Goal: Task Accomplishment & Management: Manage account settings

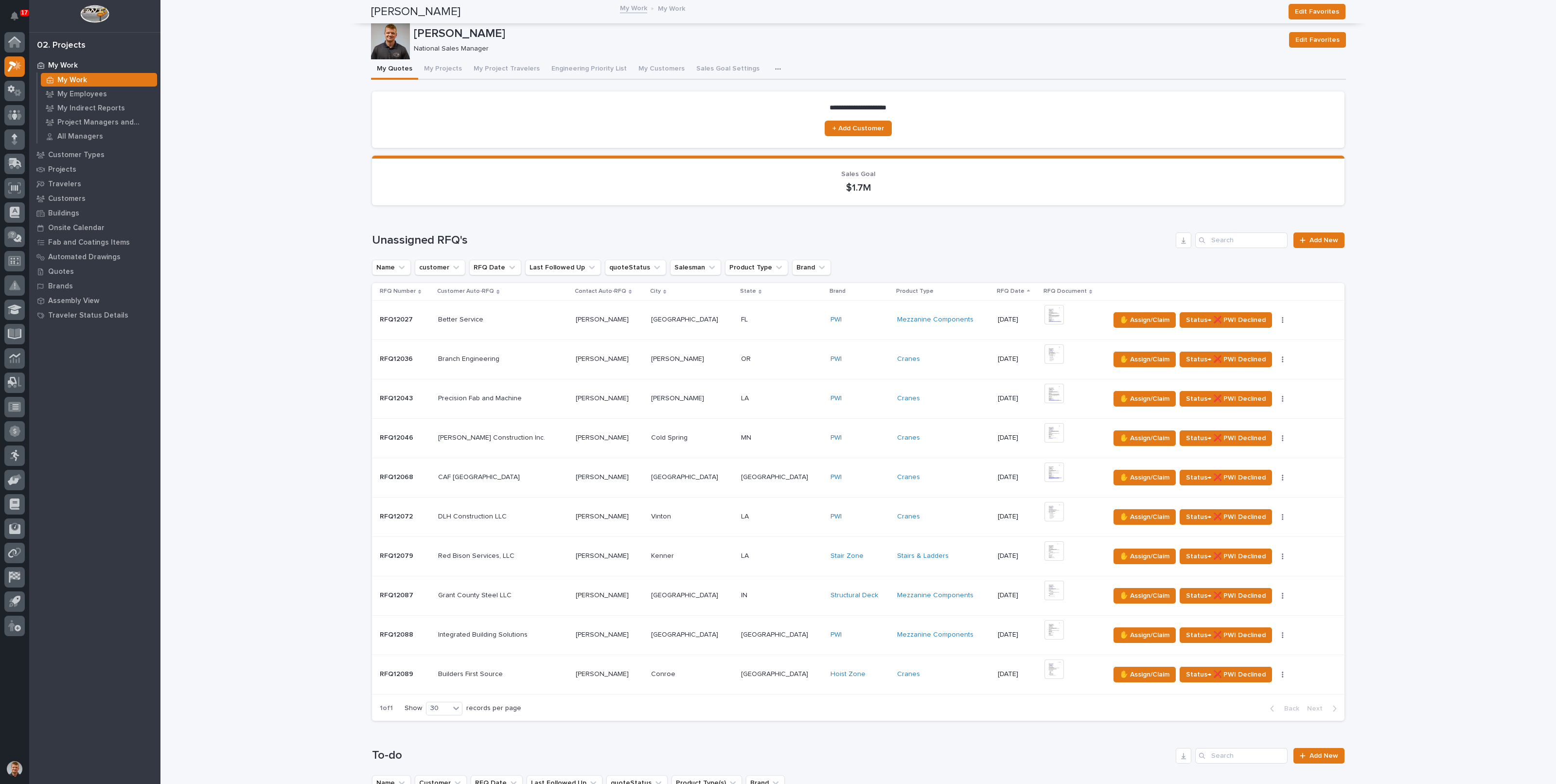
scroll to position [668, 0]
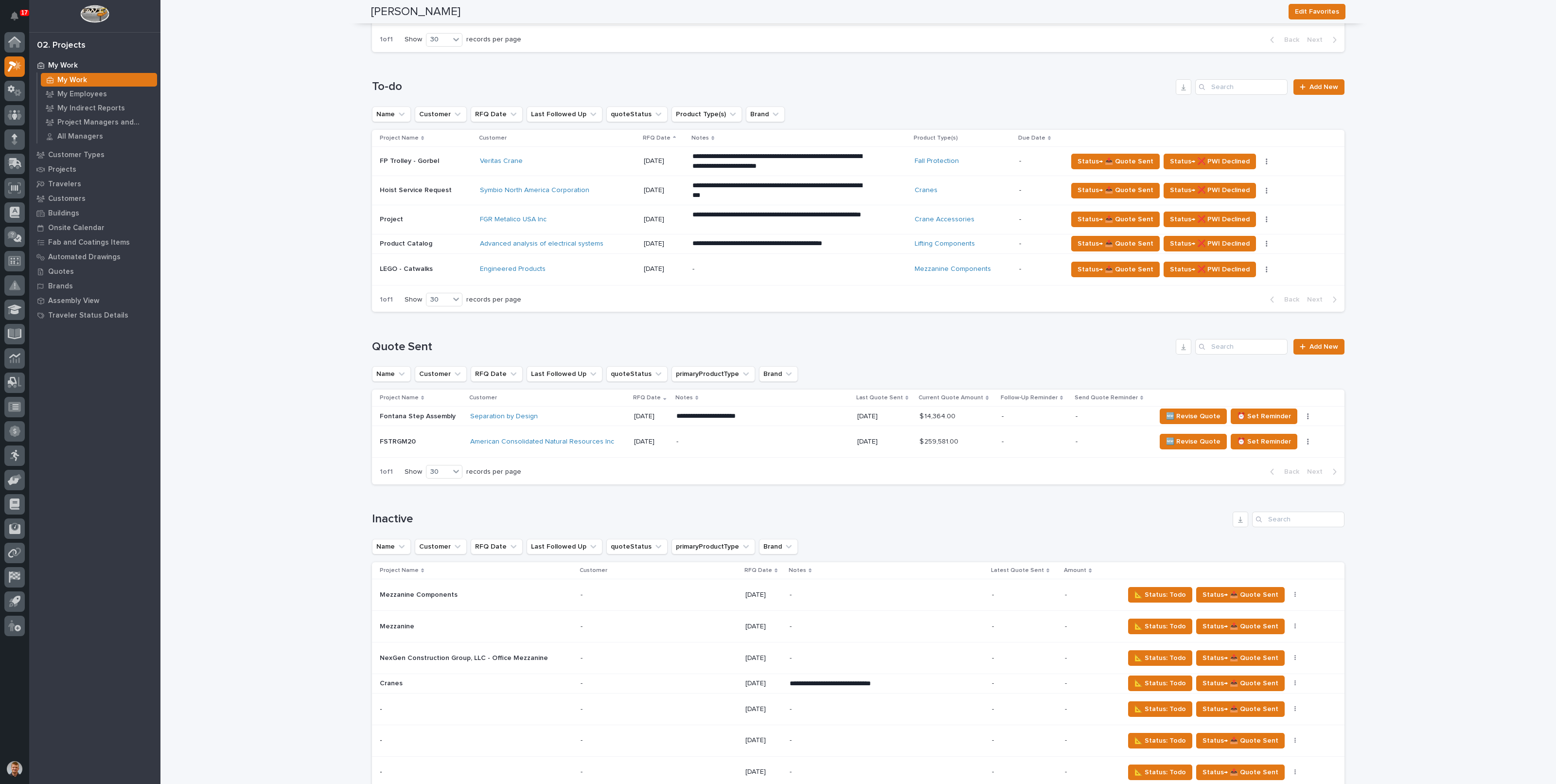
click at [754, 220] on p "**********" at bounding box center [777, 220] width 171 height 19
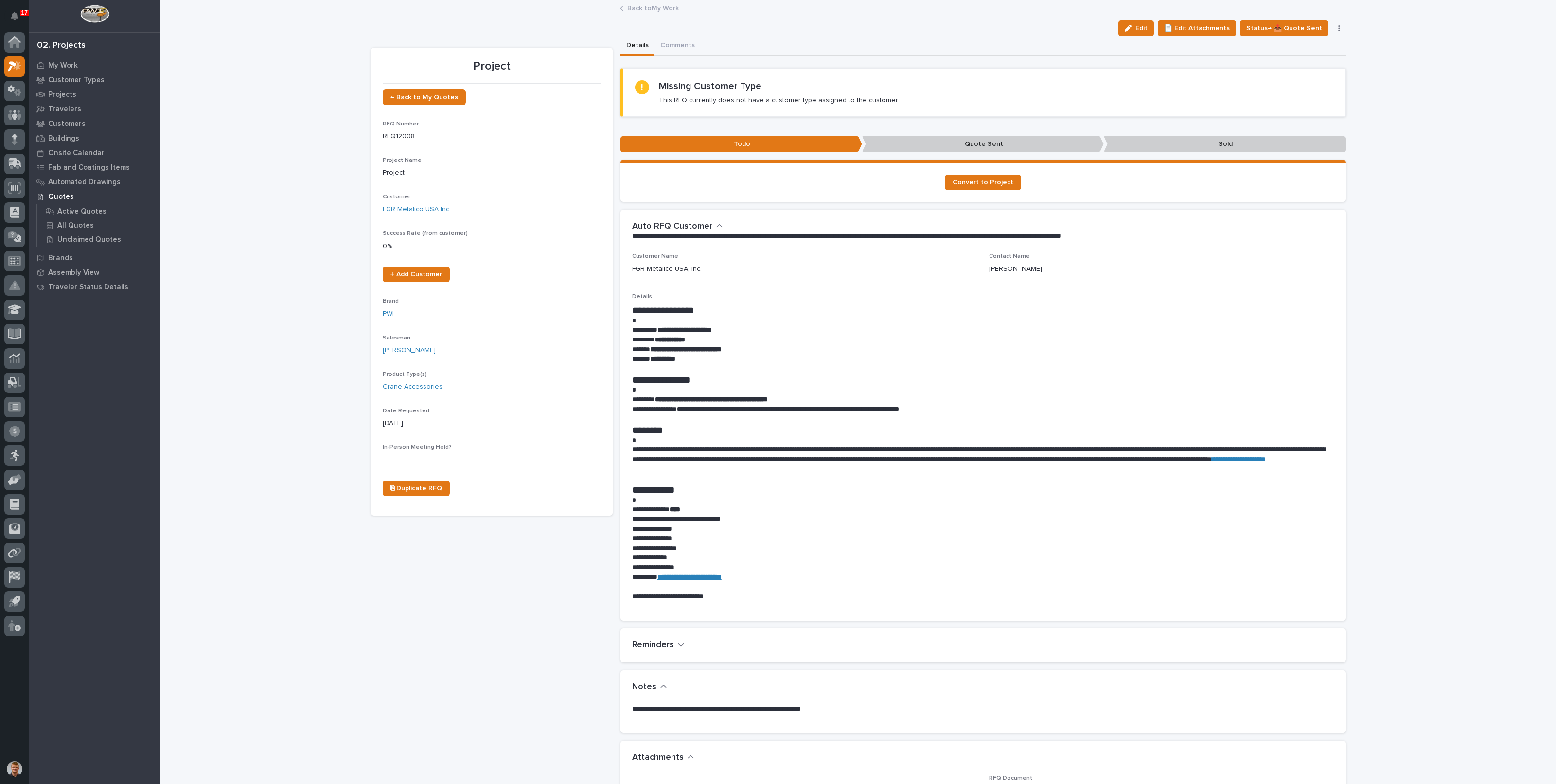
click at [662, 5] on link "Back to My Work" at bounding box center [653, 8] width 51 height 11
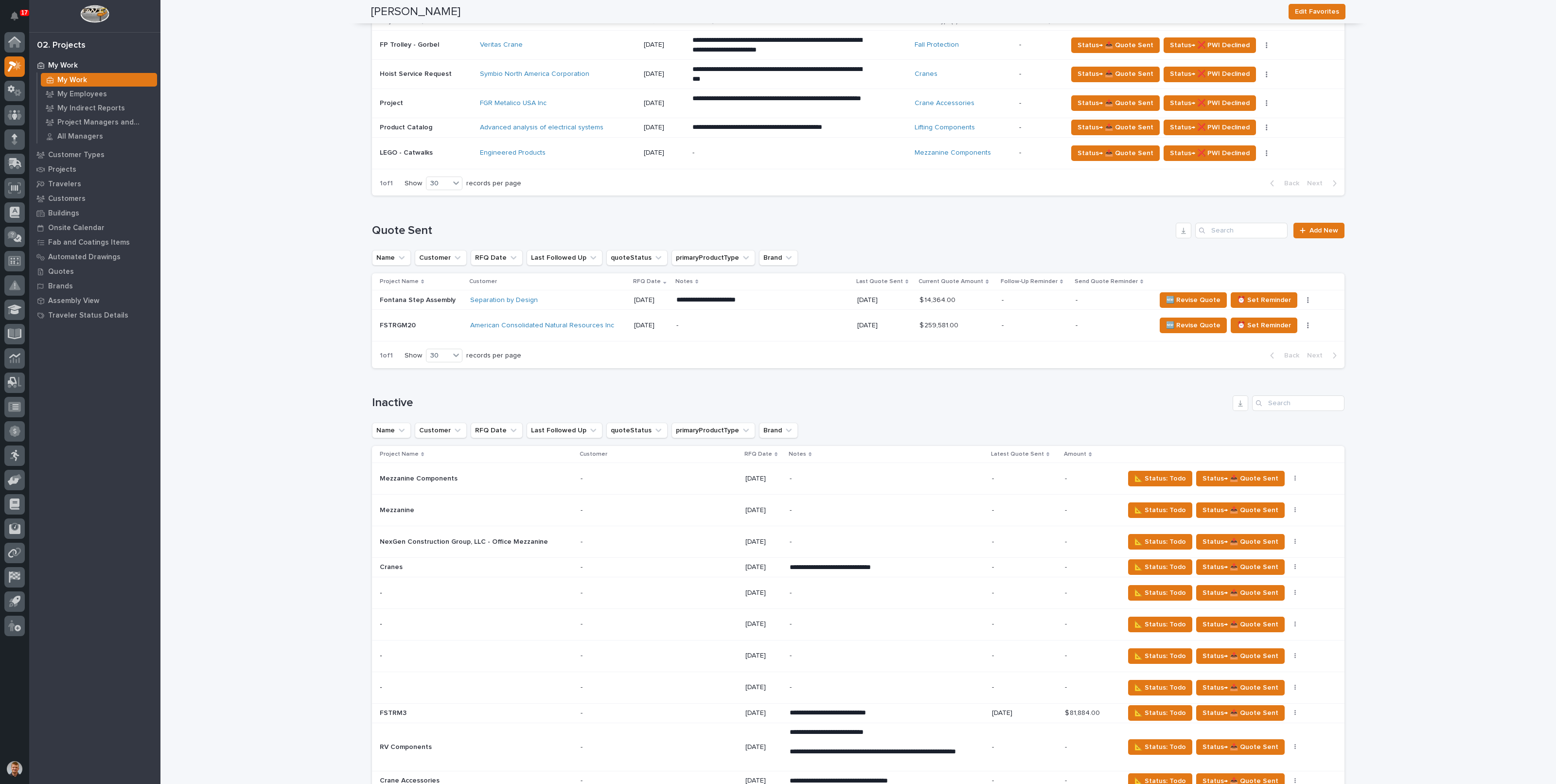
scroll to position [603, 0]
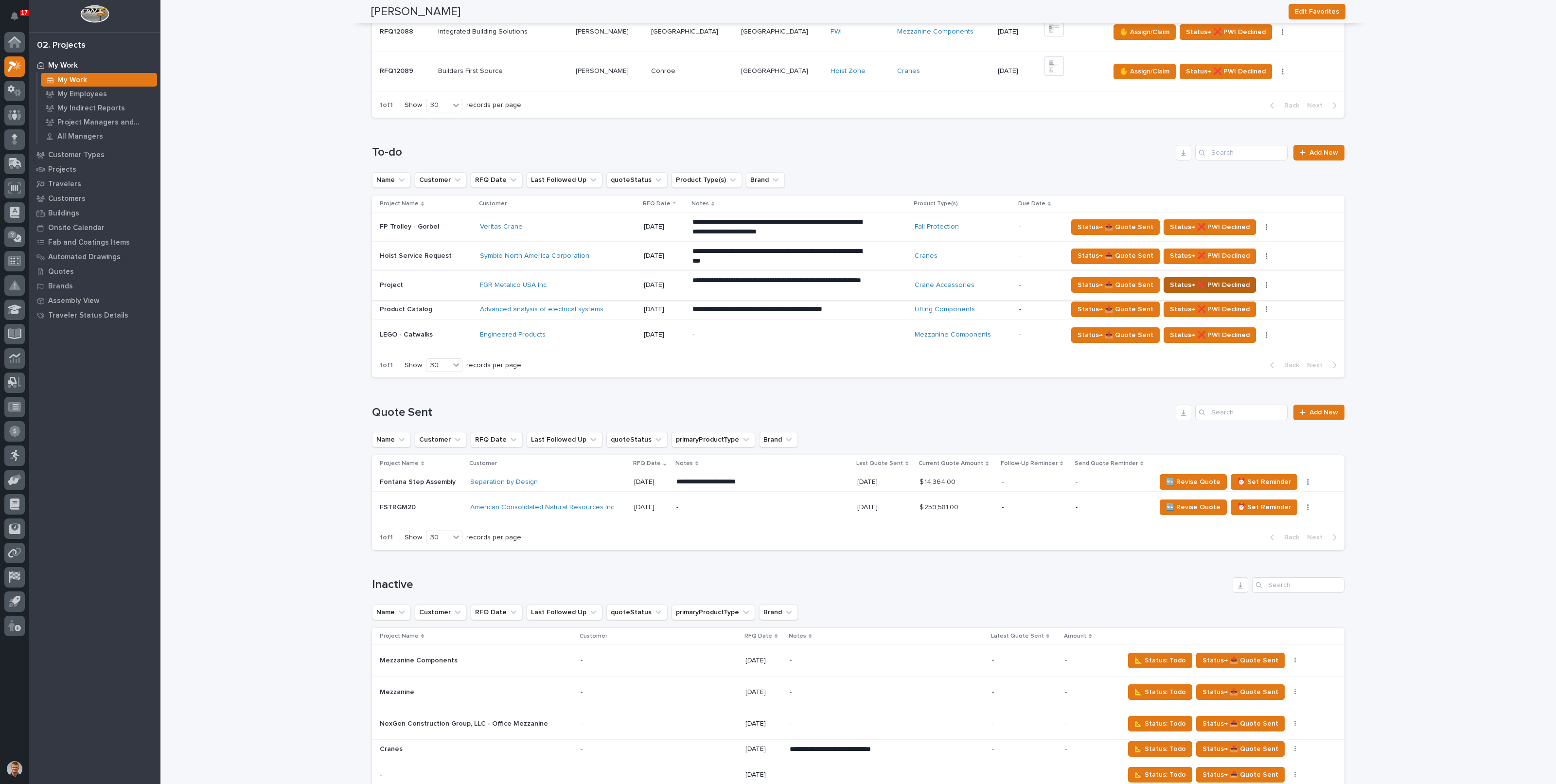
click at [1214, 277] on button "Status→ ❌ PWI Declined" at bounding box center [1209, 285] width 92 height 16
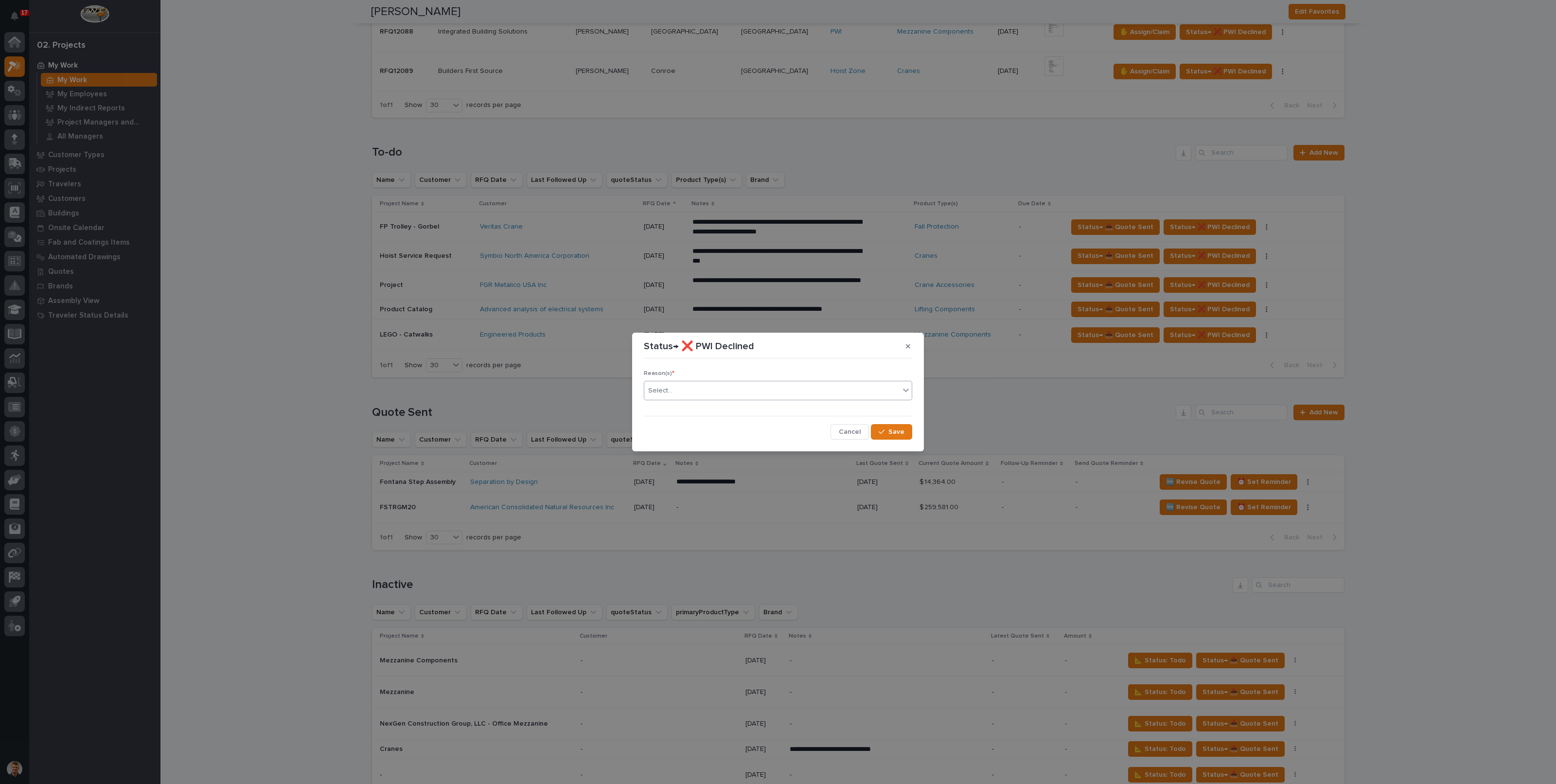
click at [747, 396] on div "Select..." at bounding box center [772, 390] width 255 height 16
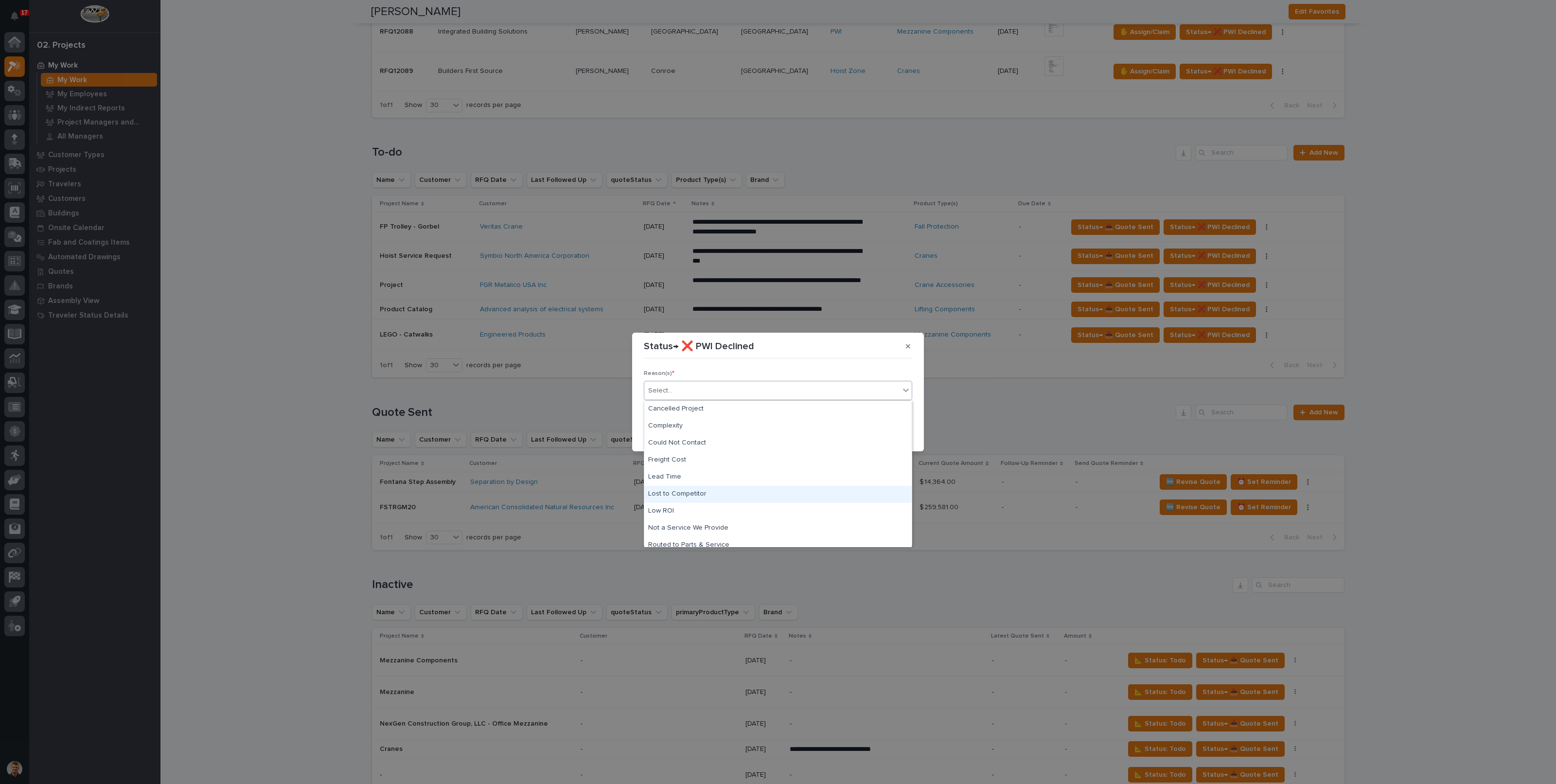
scroll to position [41, 0]
click at [675, 515] on div "Spam" at bounding box center [778, 520] width 268 height 17
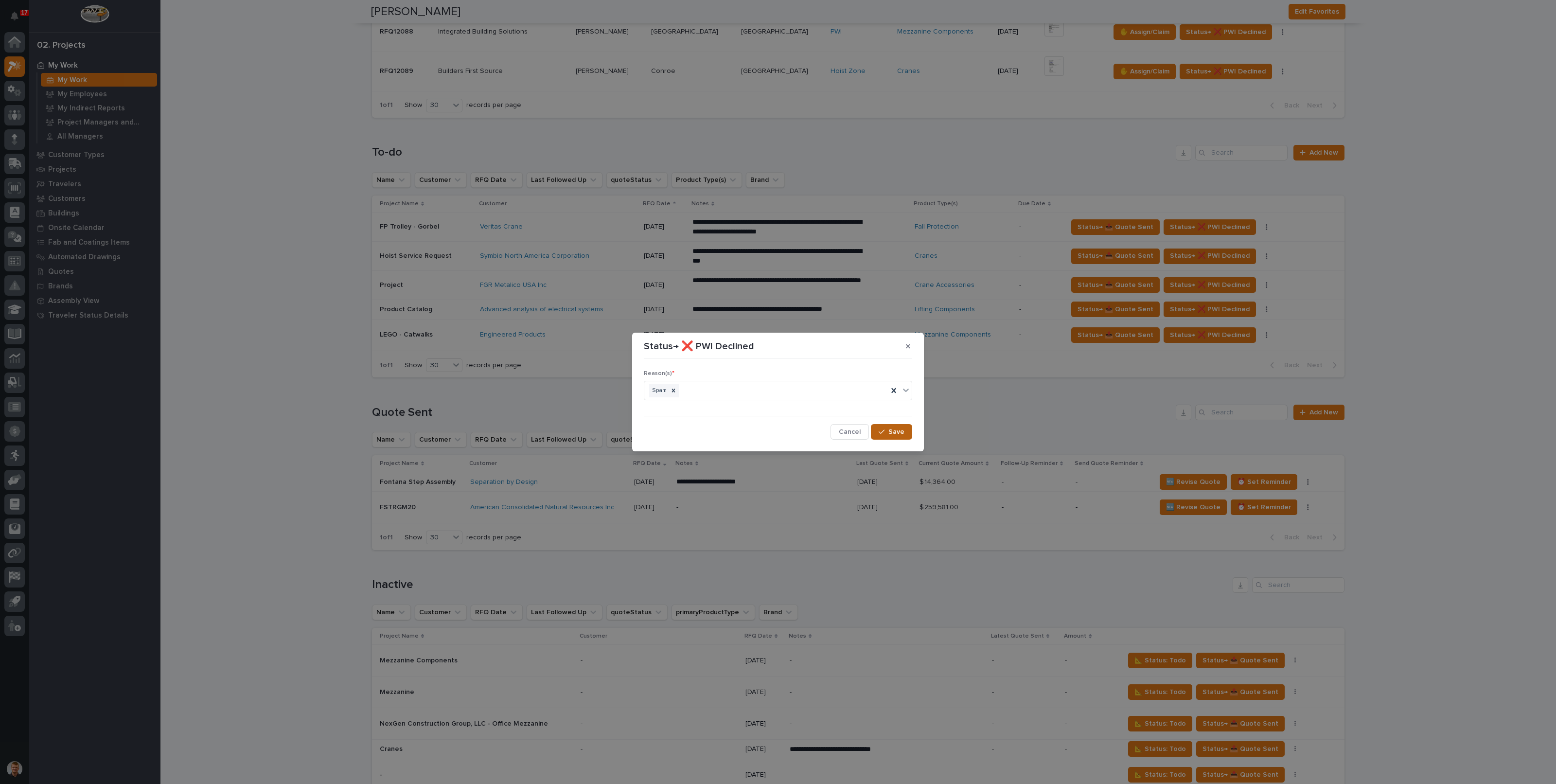
click at [891, 431] on span "Save" at bounding box center [896, 431] width 16 height 9
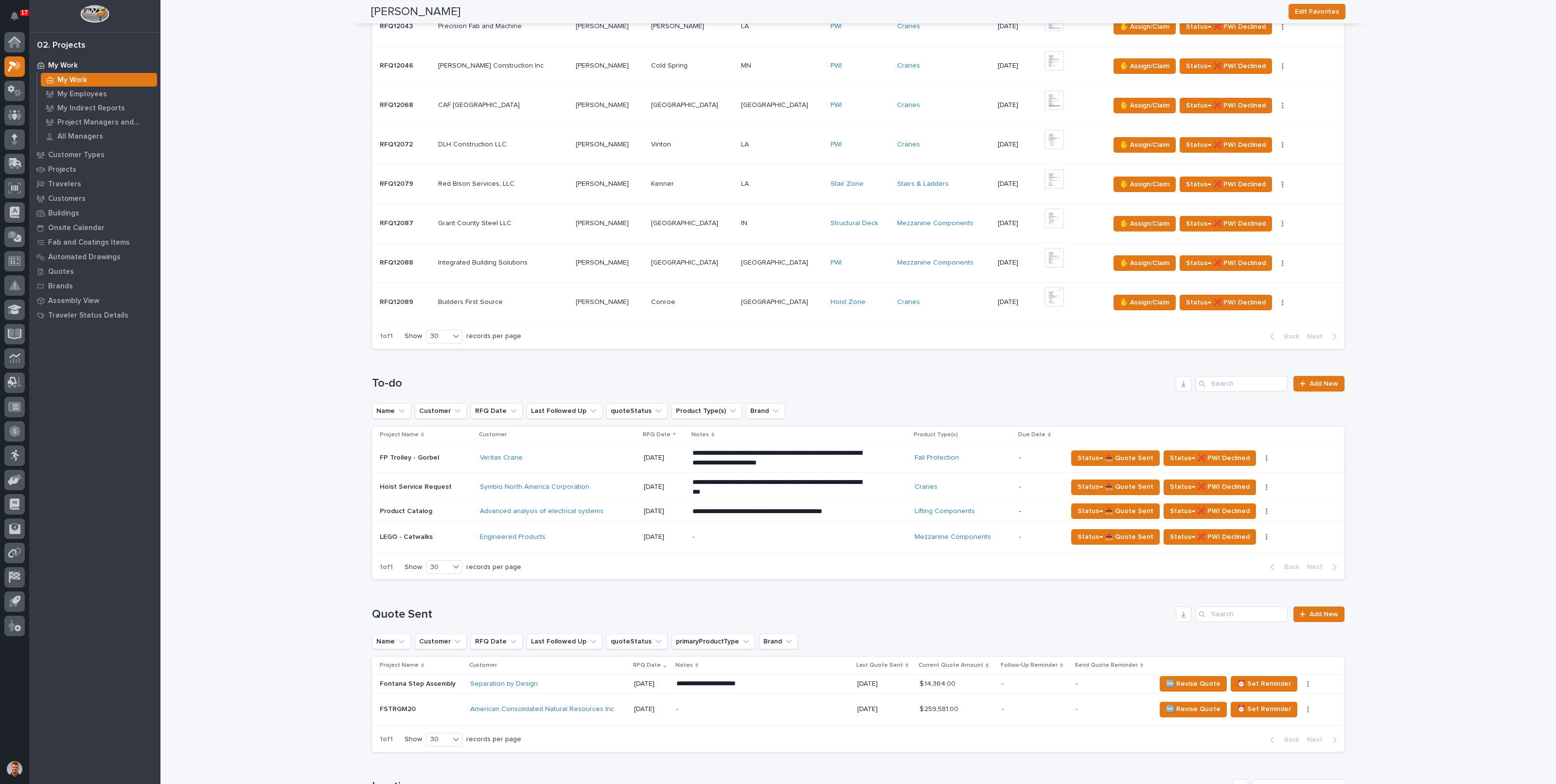
scroll to position [485, 0]
